Goal: Navigation & Orientation: Find specific page/section

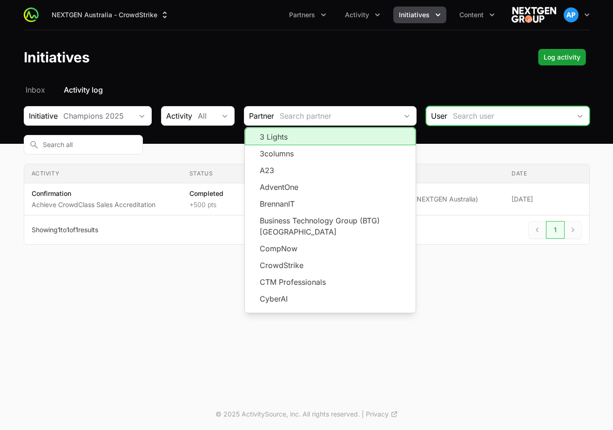
click at [469, 115] on input "Initiative activity log Filters" at bounding box center [509, 116] width 123 height 19
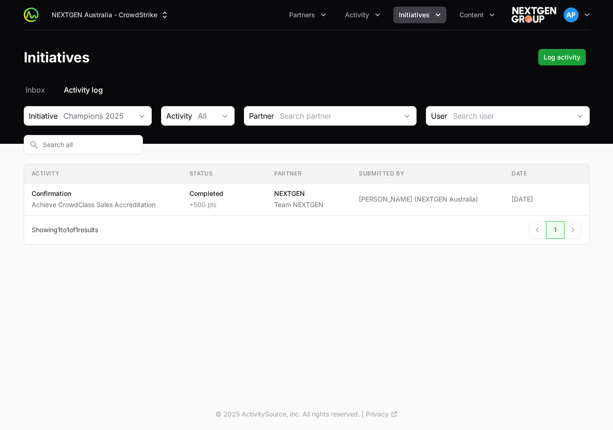
click at [507, 88] on nav "Inbox Activity log" at bounding box center [307, 89] width 566 height 11
click at [108, 113] on div "Champions 2025" at bounding box center [97, 115] width 69 height 11
click at [220, 76] on header "Initiatives Log activity" at bounding box center [306, 57] width 613 height 54
click at [216, 113] on div "All" at bounding box center [207, 115] width 18 height 11
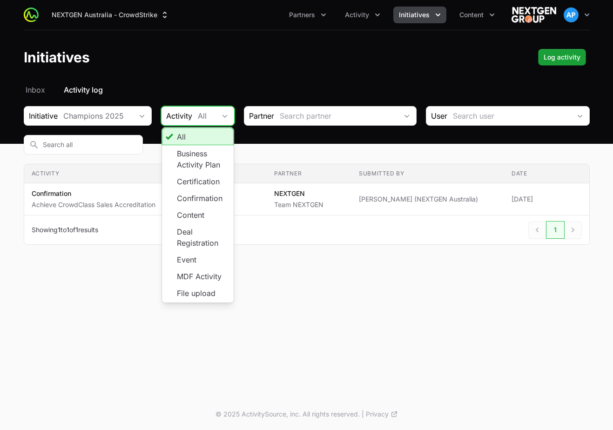
click at [216, 113] on div "All" at bounding box center [207, 115] width 18 height 11
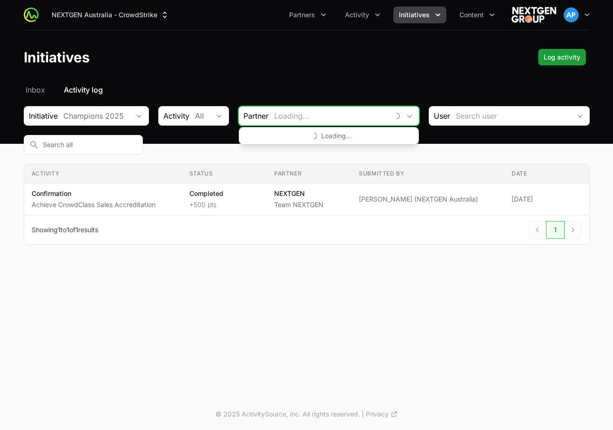
click at [307, 113] on input "Initiative activity log Filters" at bounding box center [329, 116] width 121 height 19
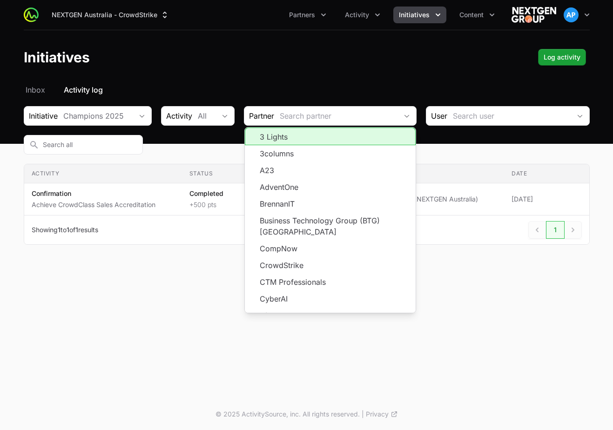
click at [308, 75] on header "Initiatives Log activity" at bounding box center [306, 57] width 613 height 54
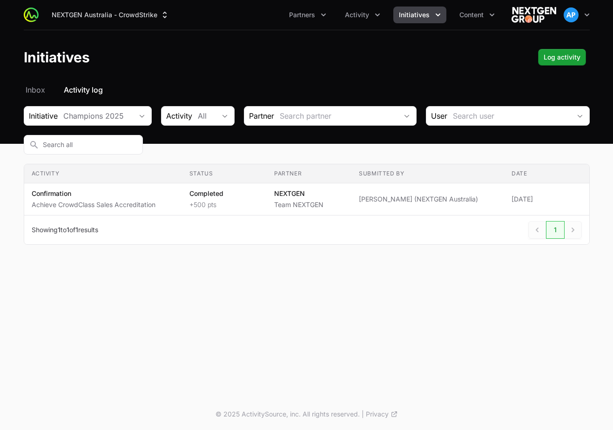
click at [429, 13] on span "Initiatives" at bounding box center [414, 14] width 31 height 9
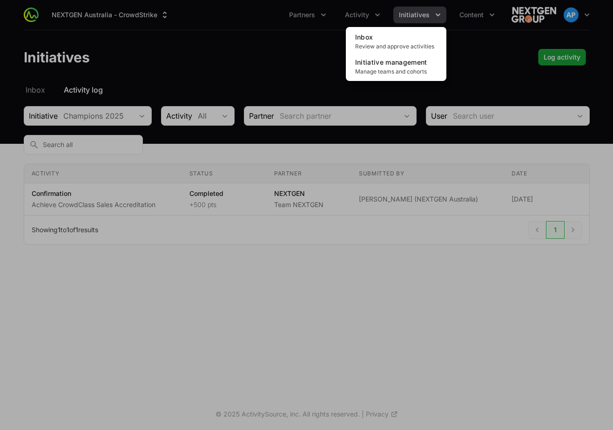
click at [317, 37] on div "Initiatives menu" at bounding box center [306, 215] width 613 height 430
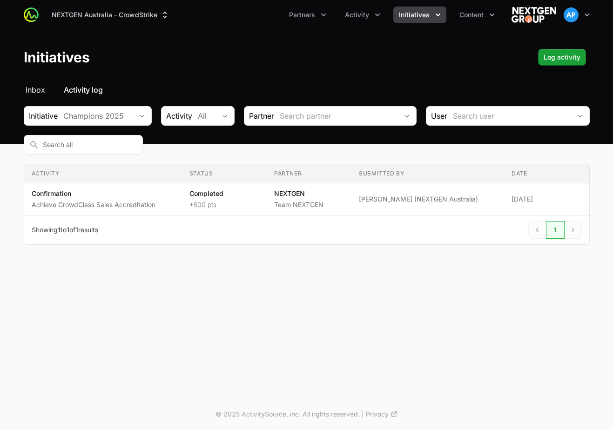
click at [38, 94] on span "Inbox" at bounding box center [36, 89] width 20 height 11
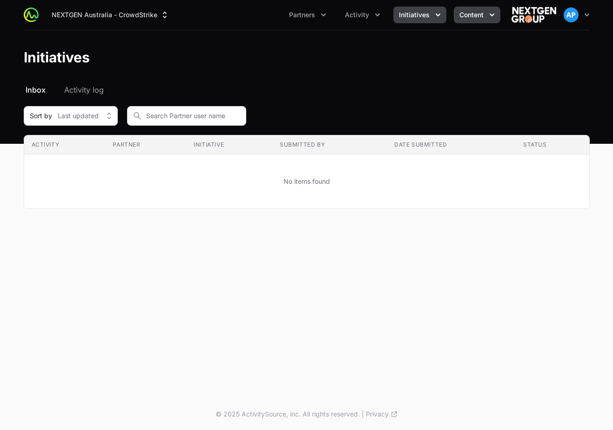
click at [482, 16] on span "Content" at bounding box center [472, 14] width 24 height 9
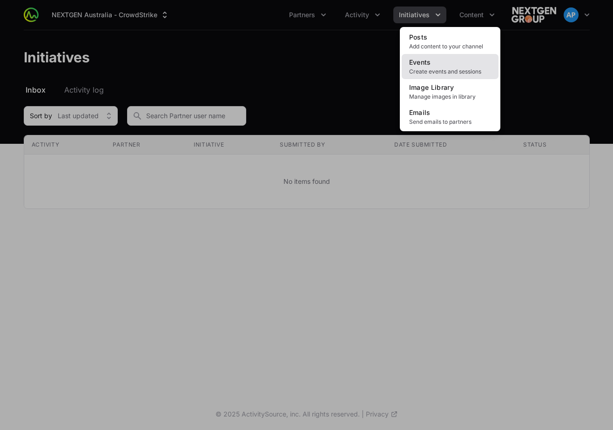
click at [468, 62] on link "Events Create events and sessions" at bounding box center [450, 66] width 97 height 25
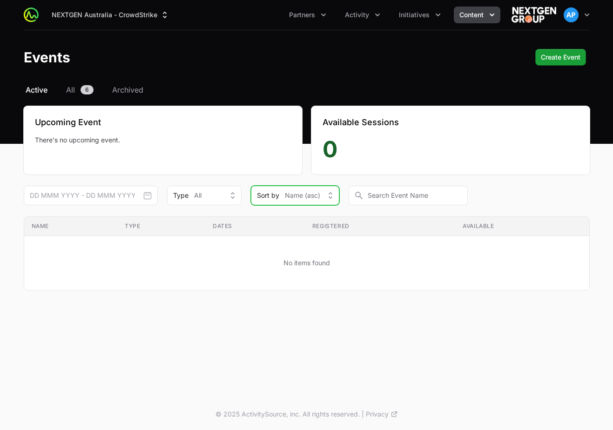
click at [320, 195] on button "Sort by Name (asc)" at bounding box center [295, 196] width 88 height 20
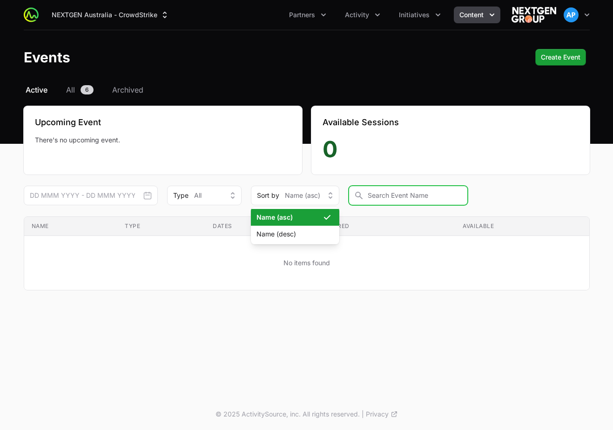
click at [376, 196] on input "text" at bounding box center [408, 196] width 119 height 20
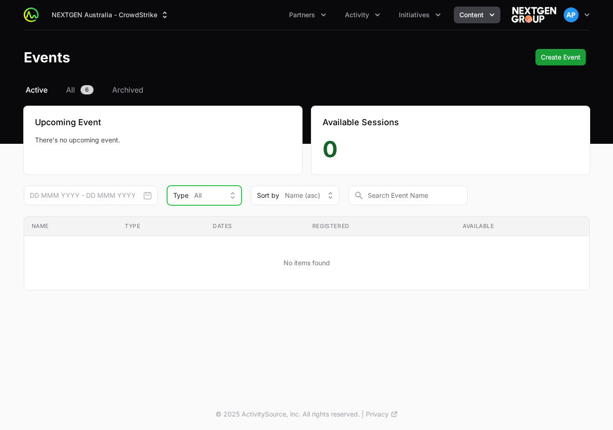
click at [203, 194] on div "Type All" at bounding box center [197, 195] width 49 height 9
click at [423, 14] on span "Initiatives" at bounding box center [414, 14] width 31 height 9
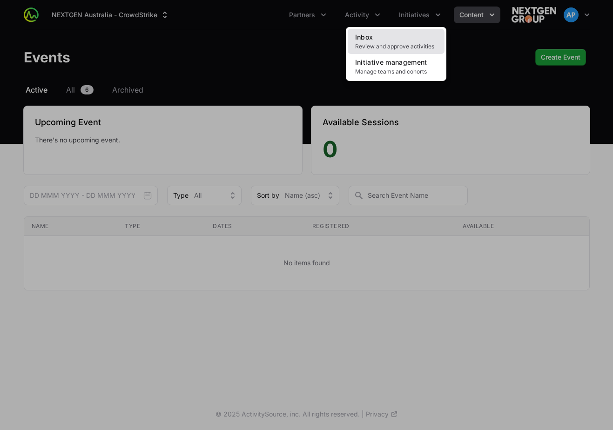
click at [410, 38] on link "Inbox Review and approve activities" at bounding box center [396, 41] width 97 height 25
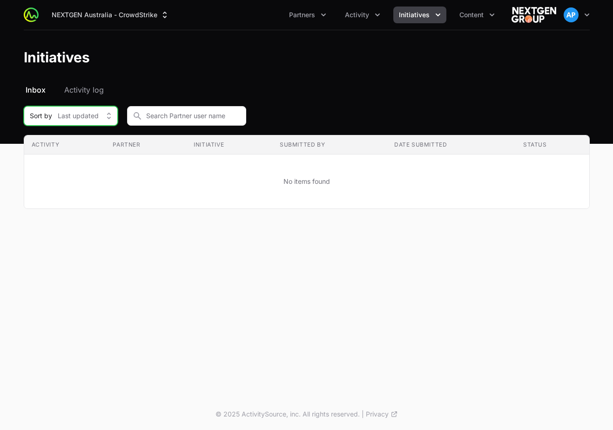
click at [93, 117] on span "Last updated" at bounding box center [78, 115] width 41 height 9
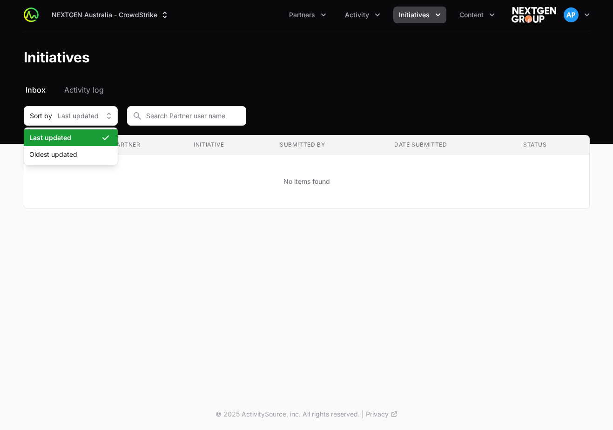
click at [228, 76] on header "Initiatives" at bounding box center [306, 57] width 613 height 54
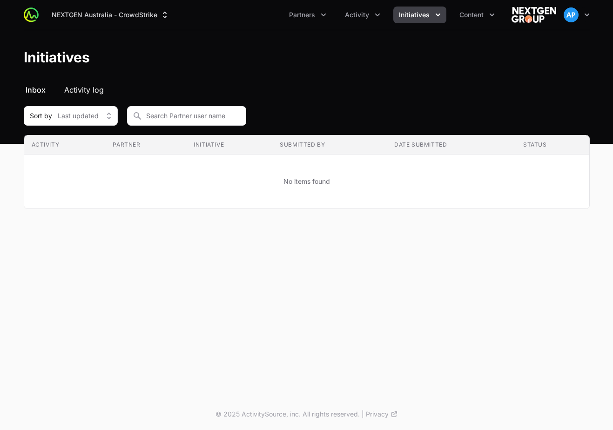
click at [81, 91] on span "Activity log" at bounding box center [84, 89] width 40 height 11
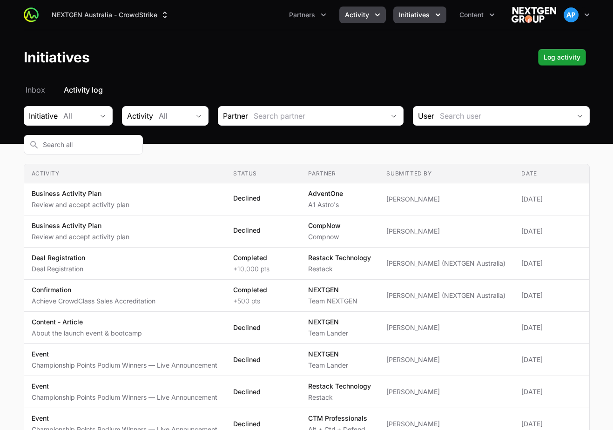
click at [368, 12] on span "Activity" at bounding box center [357, 14] width 24 height 9
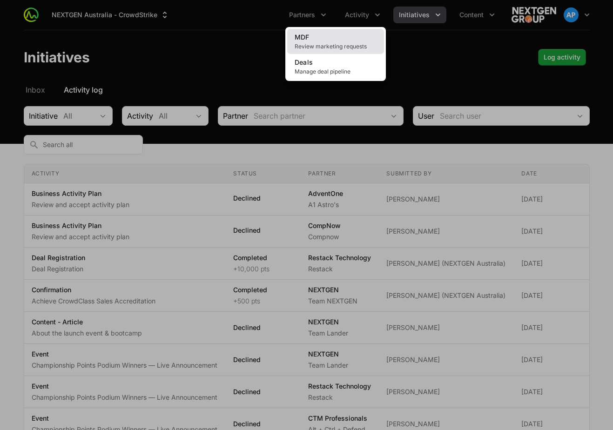
click at [346, 43] on span "Review marketing requests" at bounding box center [336, 46] width 82 height 7
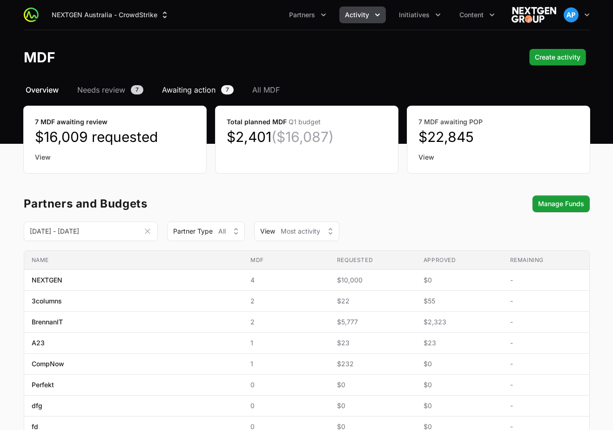
click at [197, 87] on span "Awaiting action" at bounding box center [189, 89] width 54 height 11
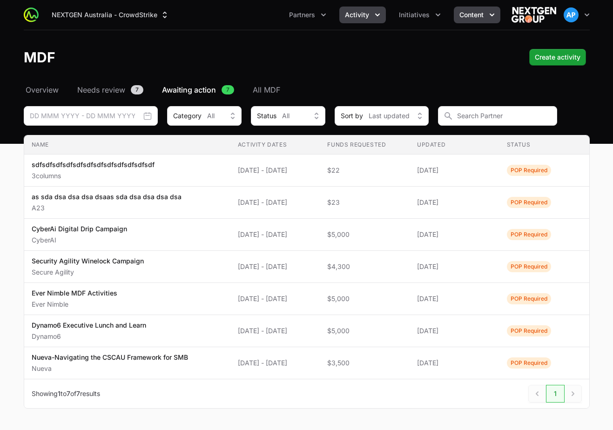
click at [471, 20] on button "Content" at bounding box center [477, 15] width 47 height 17
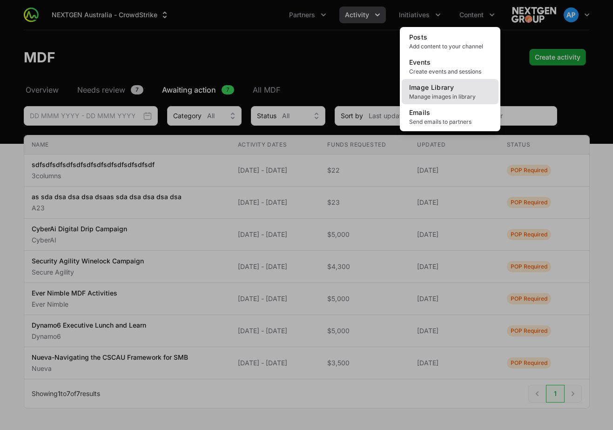
click at [452, 84] on span "Image Library" at bounding box center [431, 87] width 45 height 8
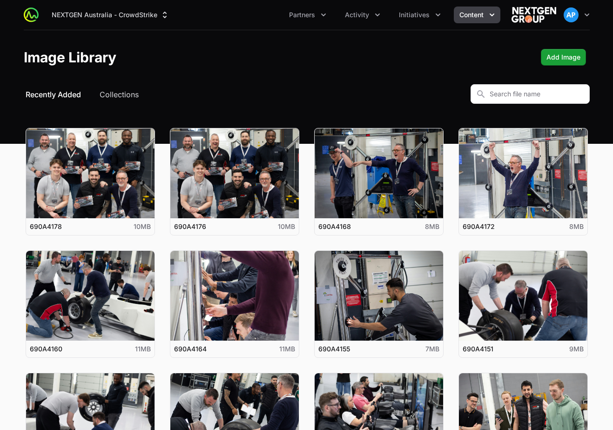
click at [477, 7] on button "Content" at bounding box center [477, 15] width 47 height 17
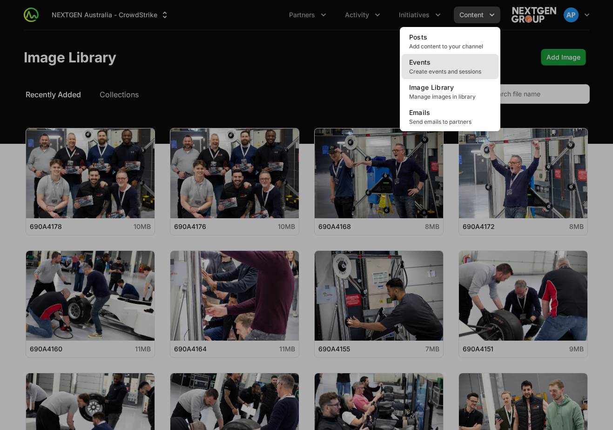
click at [467, 66] on link "Events Create events and sessions" at bounding box center [450, 66] width 97 height 25
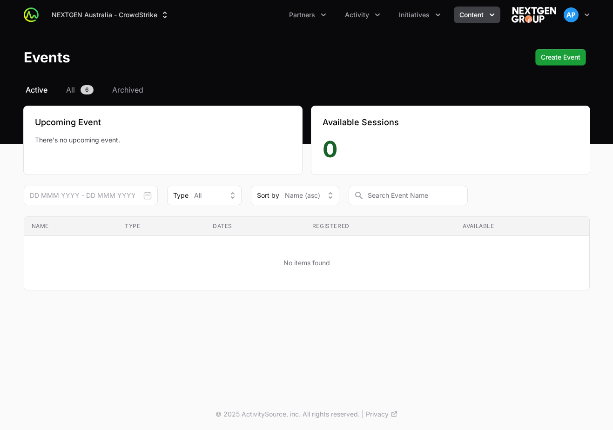
click at [482, 19] on span "Content" at bounding box center [472, 14] width 24 height 9
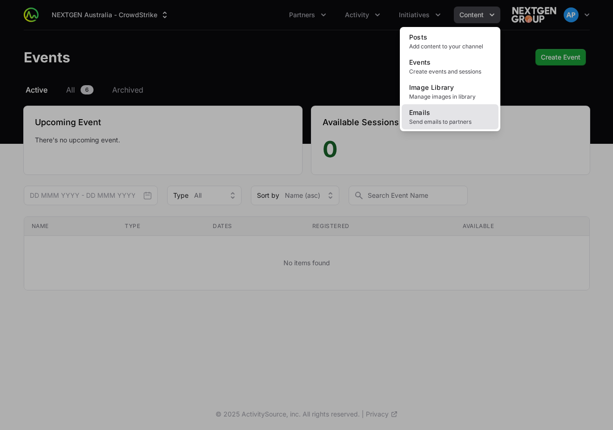
click at [473, 115] on link "Emails Send emails to partners" at bounding box center [450, 116] width 97 height 25
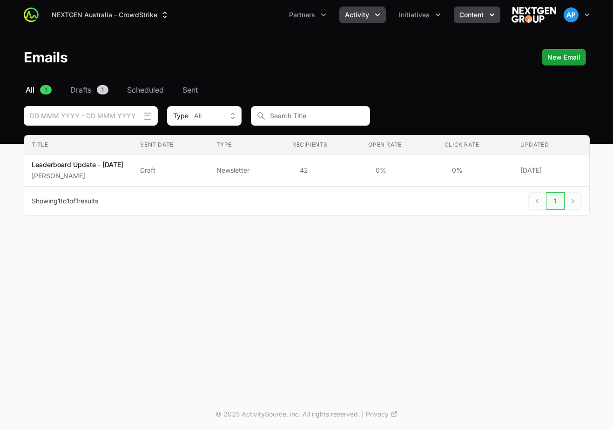
click at [351, 18] on span "Activity" at bounding box center [357, 14] width 24 height 9
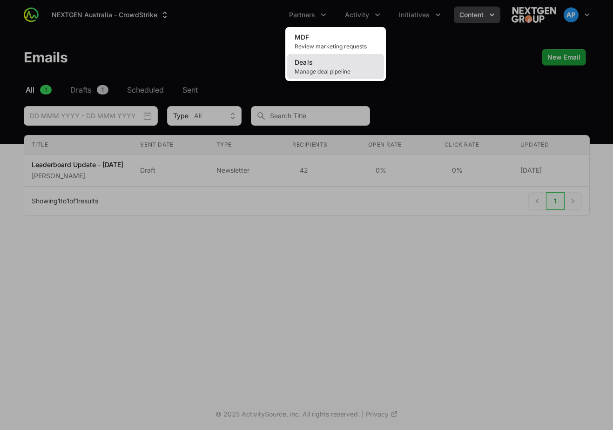
click at [350, 57] on link "Deals Manage deal pipeline" at bounding box center [335, 66] width 97 height 25
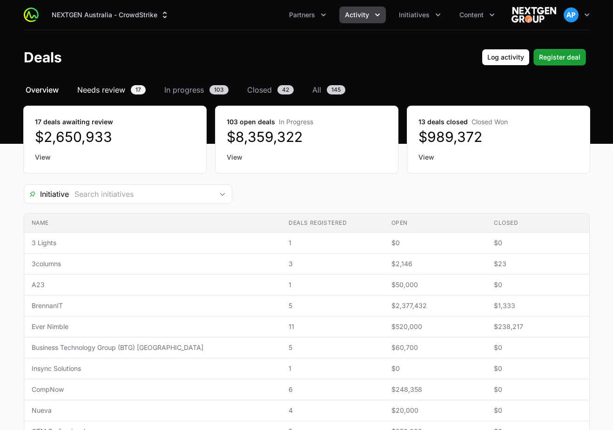
click at [101, 88] on span "Needs review" at bounding box center [101, 89] width 48 height 11
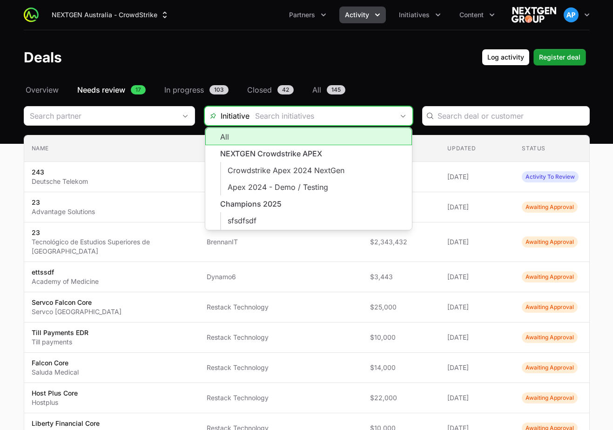
click at [326, 120] on input "Deals Filters" at bounding box center [322, 116] width 144 height 19
click at [457, 87] on nav "Overview Needs review 17 In progress 103 Closed 42 All 145" at bounding box center [307, 89] width 566 height 11
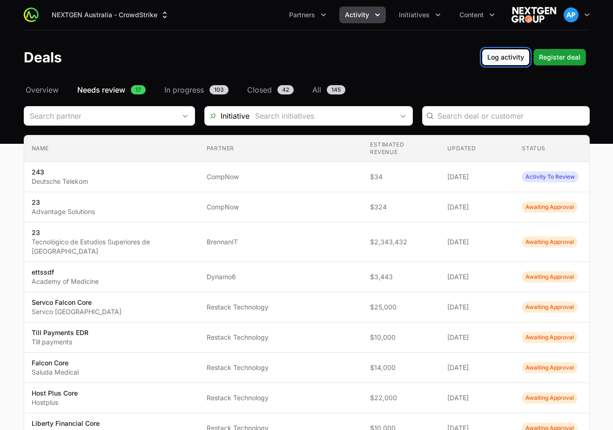
click at [505, 56] on span "Log activity" at bounding box center [506, 57] width 37 height 11
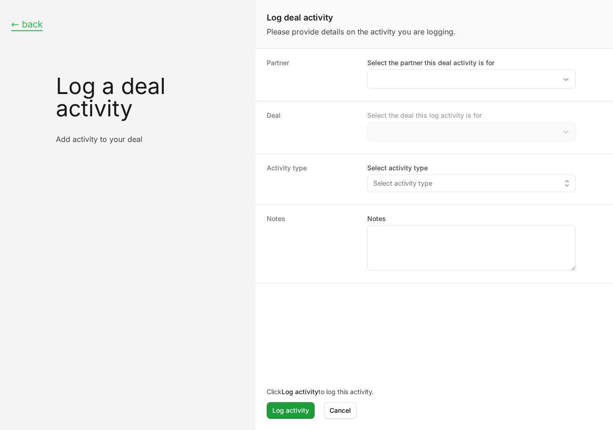
click at [17, 24] on button "← back" at bounding box center [27, 25] width 32 height 12
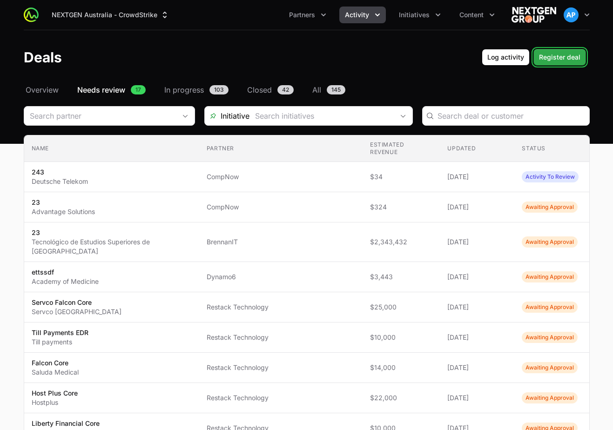
click at [574, 62] on span "Register deal" at bounding box center [559, 57] width 41 height 11
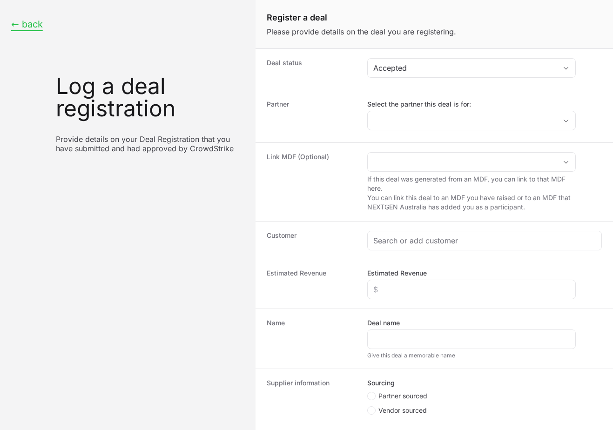
click at [34, 26] on button "← back" at bounding box center [27, 25] width 32 height 12
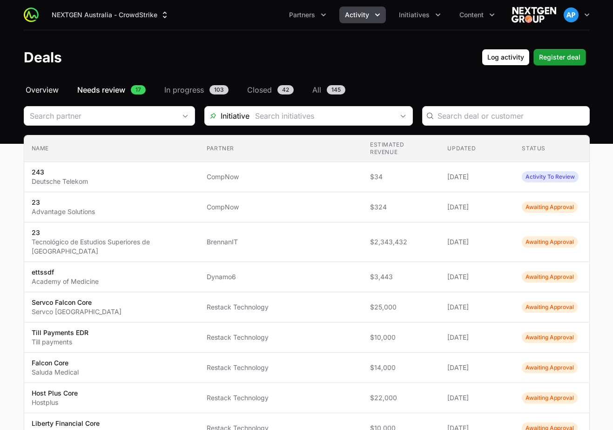
click at [51, 94] on span "Overview" at bounding box center [42, 89] width 33 height 11
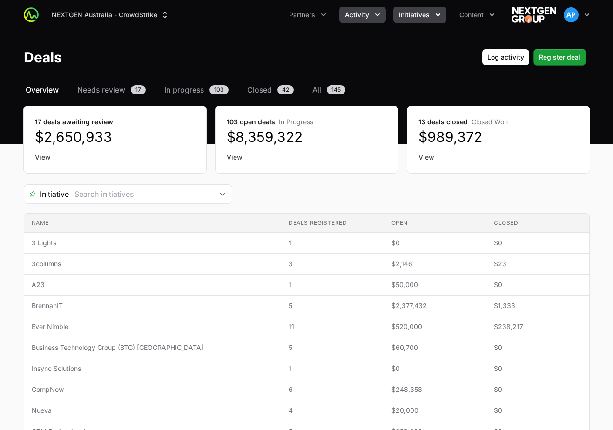
click at [407, 12] on span "Initiatives" at bounding box center [414, 14] width 31 height 9
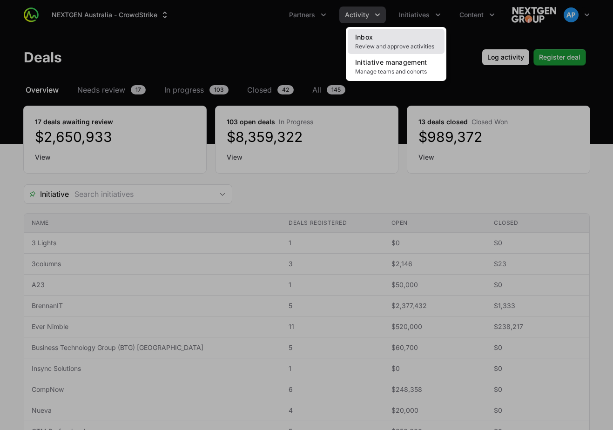
click at [397, 35] on link "Inbox Review and approve activities" at bounding box center [396, 41] width 97 height 25
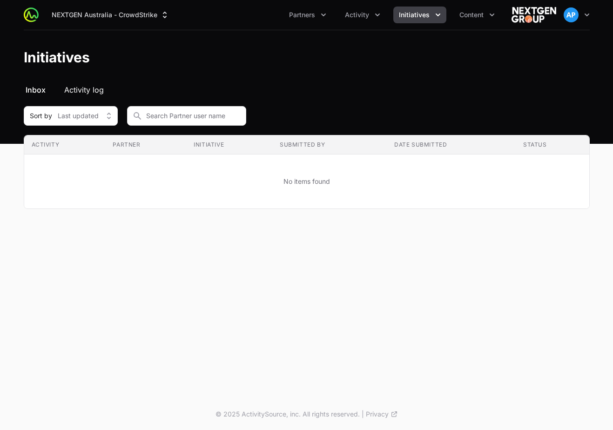
click at [66, 93] on span "Activity log" at bounding box center [84, 89] width 40 height 11
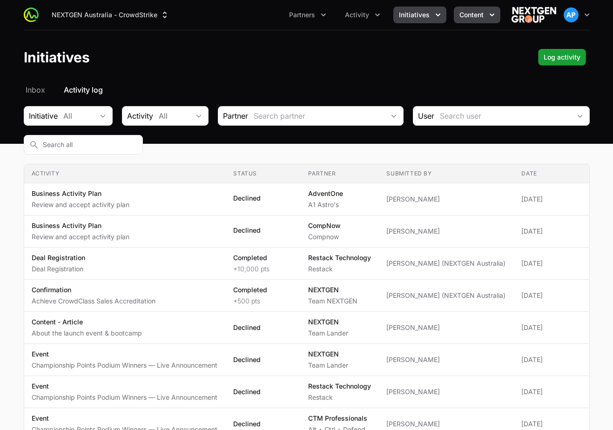
click at [471, 23] on button "Content" at bounding box center [477, 15] width 47 height 17
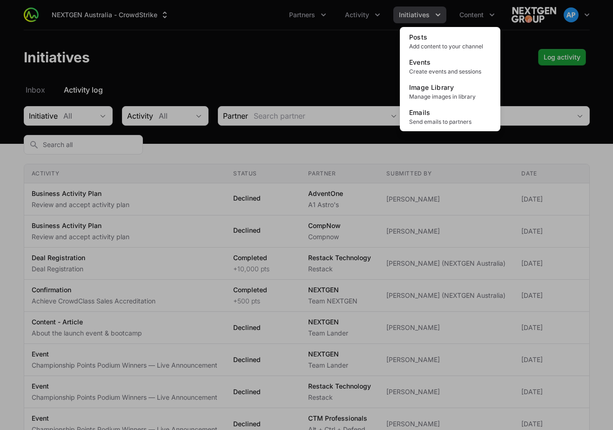
click at [372, 19] on div "Content menu" at bounding box center [306, 215] width 613 height 430
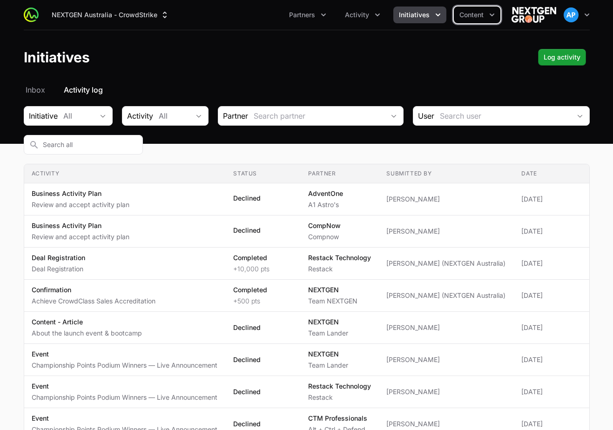
click at [372, 19] on button "Activity" at bounding box center [363, 15] width 47 height 17
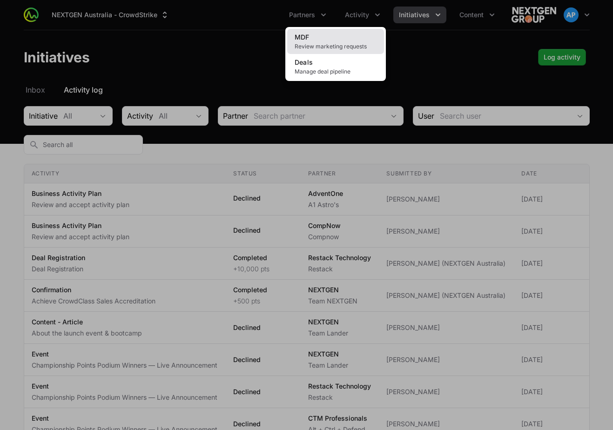
click at [355, 52] on link "MDF Review marketing requests" at bounding box center [335, 41] width 97 height 25
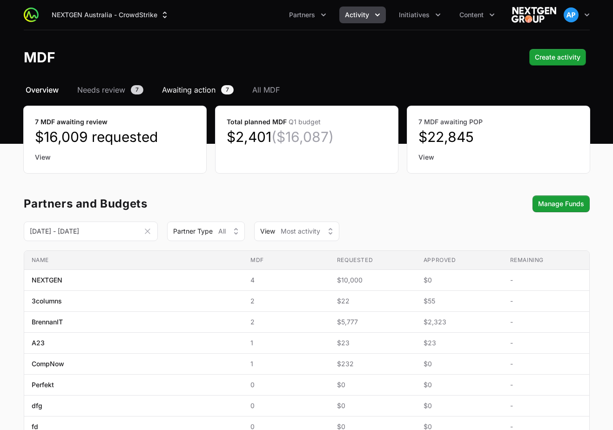
click at [214, 89] on span "Awaiting action" at bounding box center [189, 89] width 54 height 11
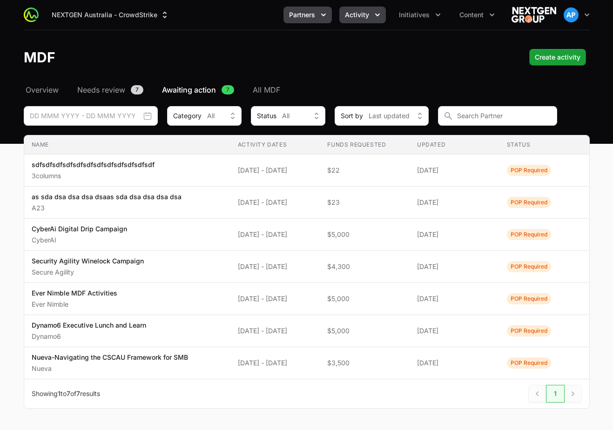
click at [320, 13] on icon "Partners menu" at bounding box center [323, 14] width 9 height 9
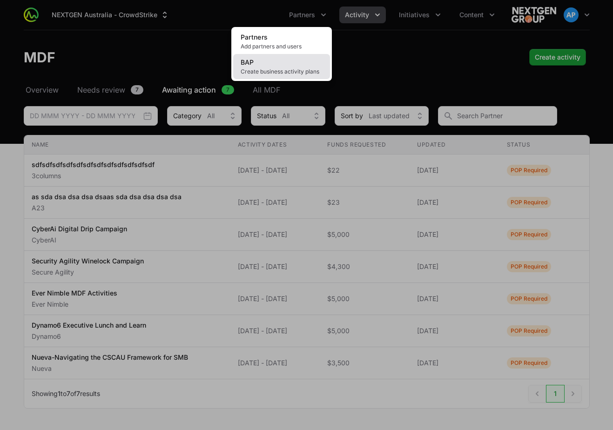
click at [306, 61] on link "BAP Create business activity plans" at bounding box center [281, 66] width 97 height 25
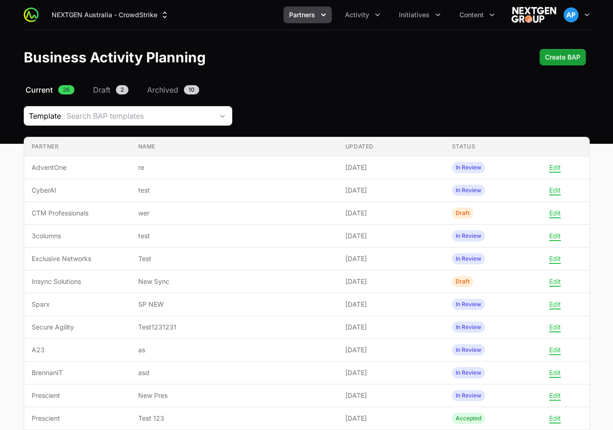
click at [303, 13] on span "Partners" at bounding box center [302, 14] width 26 height 9
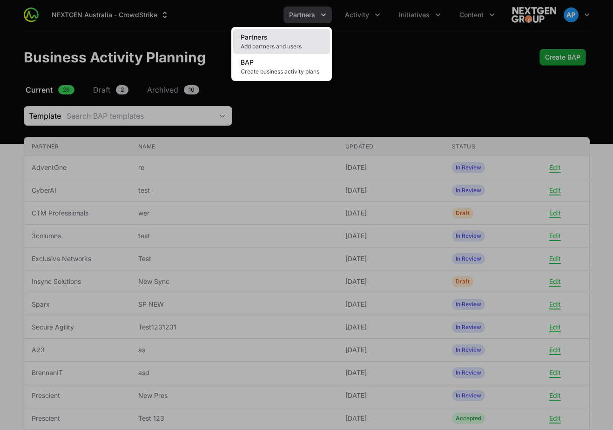
click at [299, 35] on link "Partners Add partners and users" at bounding box center [281, 41] width 97 height 25
